Goal: Information Seeking & Learning: Check status

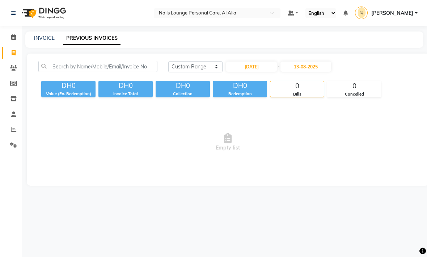
select select "range"
click at [261, 68] on input "02-08-2025" at bounding box center [251, 67] width 51 height 10
select select "8"
select select "2025"
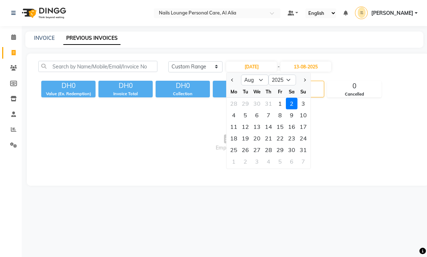
click at [279, 105] on div "1" at bounding box center [280, 104] width 12 height 12
type input "01-08-2025"
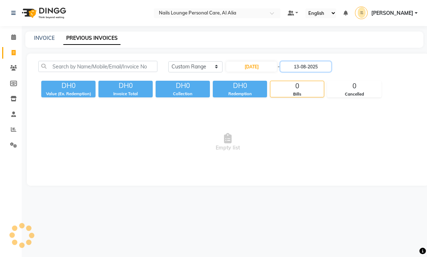
click at [318, 66] on input "13-08-2025" at bounding box center [306, 67] width 51 height 10
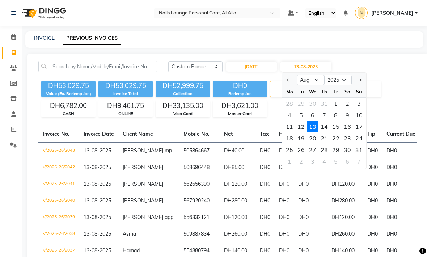
click at [381, 74] on div "Today Yesterday Custom Range 01-08-2025 - 13-08-2025 Aug Sep Oct Nov Dec 2025 2…" at bounding box center [293, 69] width 260 height 17
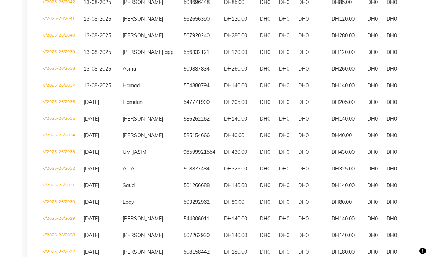
scroll to position [164, 0]
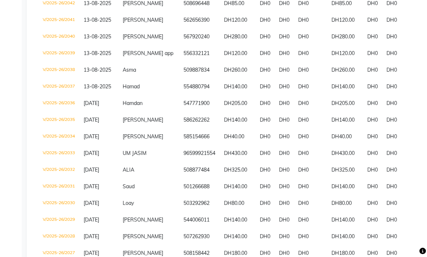
click at [220, 129] on td "DH140.00" at bounding box center [238, 120] width 36 height 17
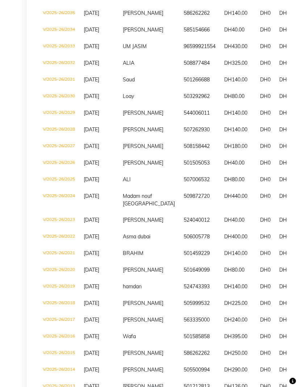
scroll to position [299, 0]
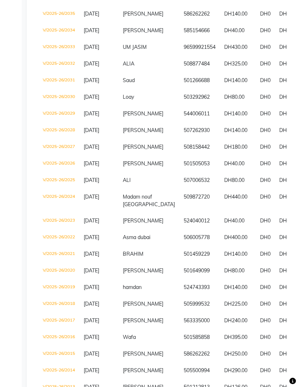
click at [194, 172] on td "501505053" at bounding box center [199, 164] width 41 height 17
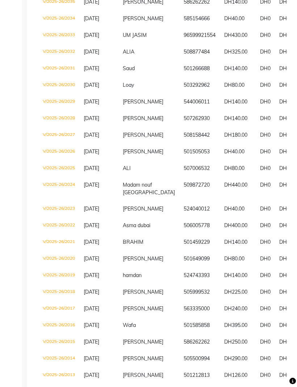
click at [127, 172] on span "ALI" at bounding box center [127, 168] width 8 height 7
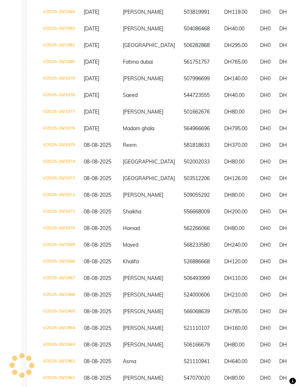
scroll to position [1157, 0]
click at [129, 132] on span "Madam ghala" at bounding box center [138, 129] width 31 height 7
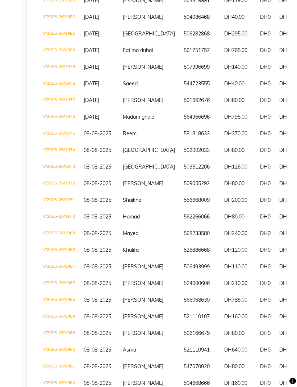
click at [187, 159] on td "502002033" at bounding box center [199, 150] width 41 height 17
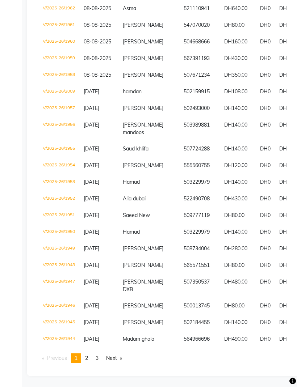
scroll to position [1572, 0]
click at [227, 224] on td "DH80.00" at bounding box center [238, 215] width 36 height 17
click at [234, 257] on td "DH140.00" at bounding box center [238, 323] width 36 height 17
click at [179, 257] on td "507350537" at bounding box center [199, 286] width 41 height 24
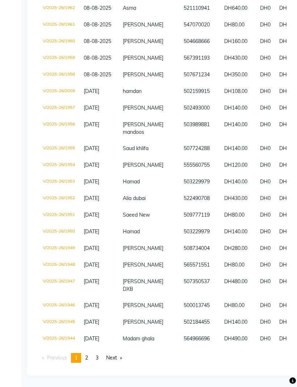
click at [192, 77] on td "507671234" at bounding box center [199, 75] width 41 height 17
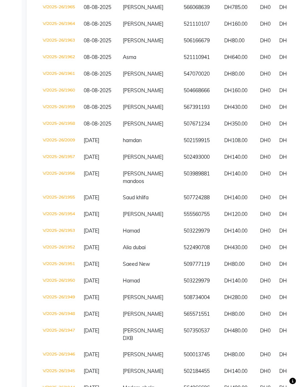
scroll to position [1461, 0]
click at [128, 60] on span "Asma" at bounding box center [129, 57] width 13 height 7
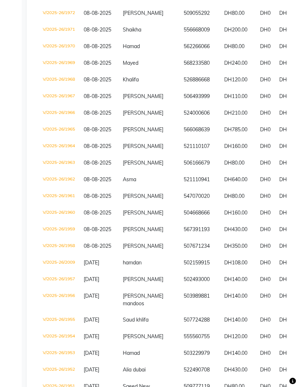
scroll to position [1323, 0]
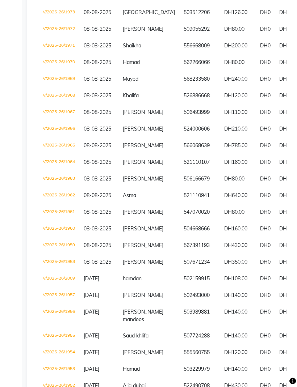
click at [138, 132] on span "Khadija" at bounding box center [143, 129] width 41 height 7
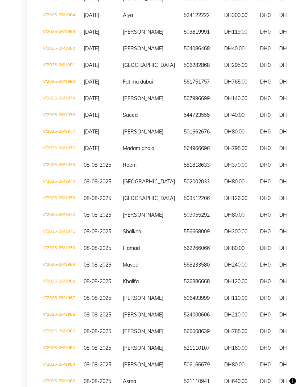
scroll to position [1132, 0]
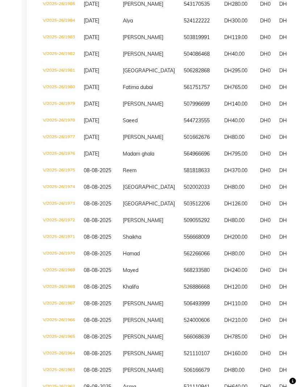
click at [127, 79] on td "Haifa" at bounding box center [148, 71] width 61 height 17
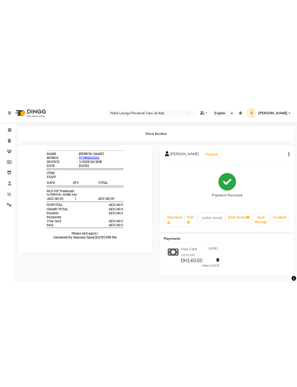
scroll to position [13, 0]
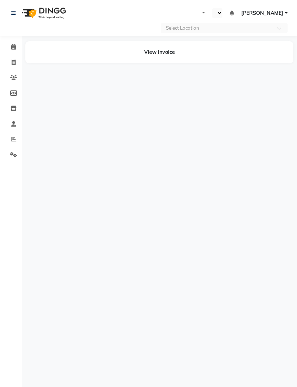
select select "en"
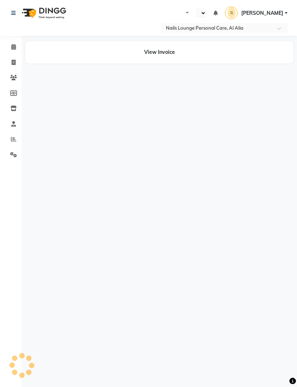
select select "en"
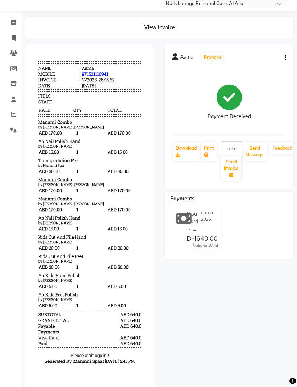
scroll to position [24, 0]
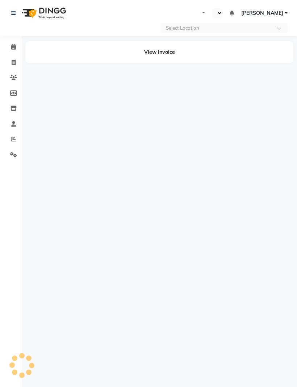
select select "en"
